Goal: Check status: Check status

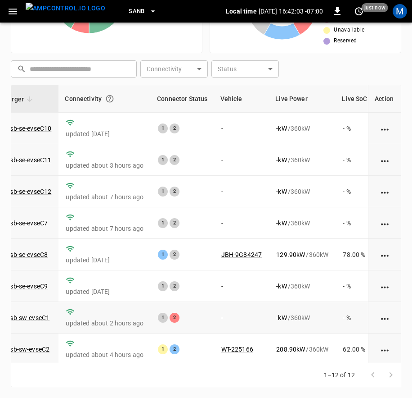
scroll to position [139, 81]
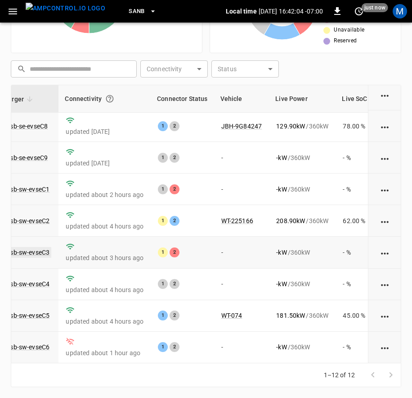
click at [45, 247] on link "ca-sb-sw-evseC3" at bounding box center [26, 252] width 52 height 11
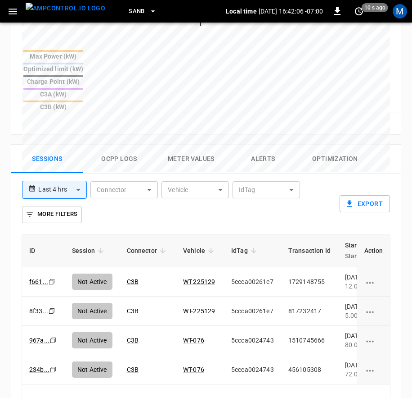
scroll to position [560, 0]
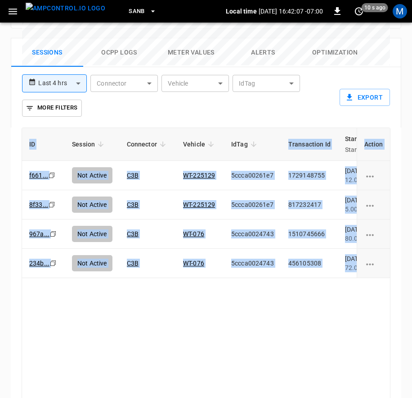
drag, startPoint x: 196, startPoint y: 363, endPoint x: 214, endPoint y: 357, distance: 18.7
click at [214, 357] on div "ID Session Connector Vehicle IdTag Transaction Id Start Time Start SoC End Time…" at bounding box center [206, 278] width 391 height 303
click at [216, 326] on div "ID Session Connector Vehicle IdTag Transaction Id Start Time Start SoC End Time…" at bounding box center [206, 266] width 369 height 278
click at [165, 294] on div "ID Session Connector Vehicle IdTag Transaction Id Start Time Start SoC End Time…" at bounding box center [206, 266] width 369 height 278
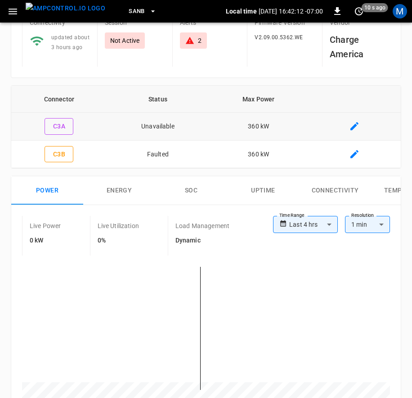
scroll to position [0, 0]
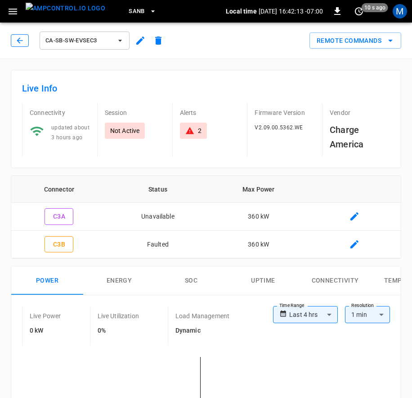
click at [27, 38] on button "button" at bounding box center [20, 40] width 18 height 13
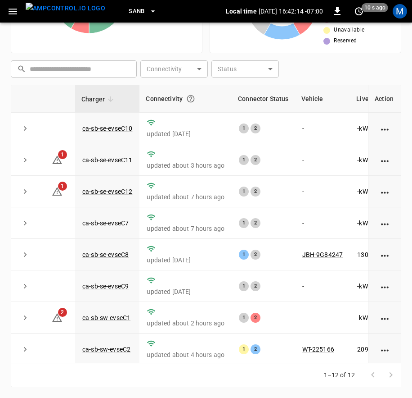
scroll to position [139, 0]
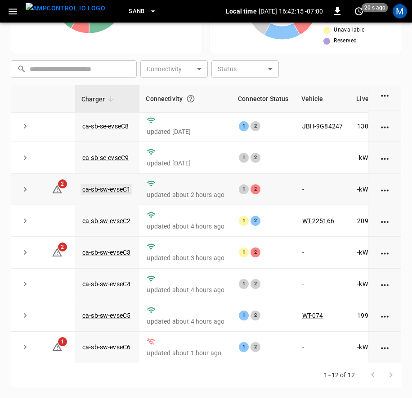
click at [120, 184] on link "ca-sb-sw-evseC1" at bounding box center [107, 189] width 52 height 11
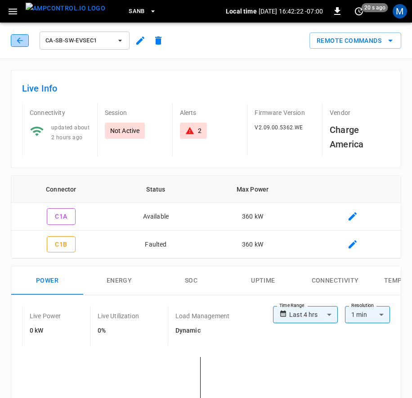
click at [23, 36] on button "button" at bounding box center [20, 40] width 18 height 13
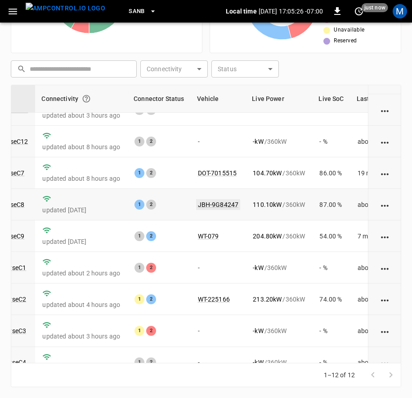
scroll to position [0, 104]
